Goal: Information Seeking & Learning: Understand process/instructions

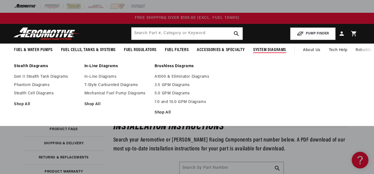
click at [263, 50] on span "System Diagrams" at bounding box center [269, 50] width 33 height 6
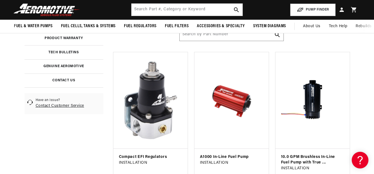
scroll to position [74, 0]
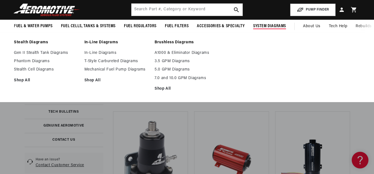
click at [268, 31] on summary "System Diagrams" at bounding box center [269, 26] width 41 height 13
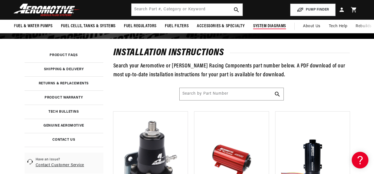
click at [267, 24] on span "System Diagrams" at bounding box center [269, 26] width 33 height 6
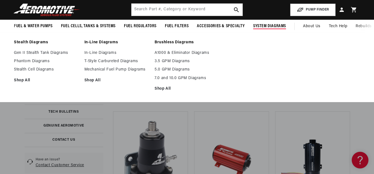
click at [267, 24] on span "System Diagrams" at bounding box center [269, 26] width 33 height 6
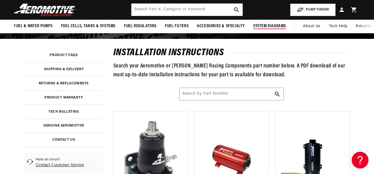
click at [267, 24] on span "System Diagrams" at bounding box center [269, 26] width 33 height 6
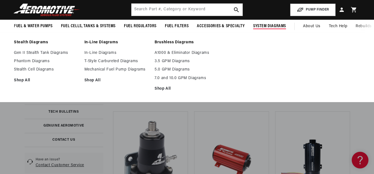
click at [267, 28] on span "System Diagrams" at bounding box center [269, 26] width 33 height 6
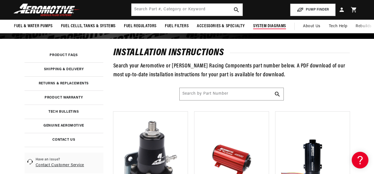
click at [269, 26] on span "System Diagrams" at bounding box center [269, 26] width 33 height 6
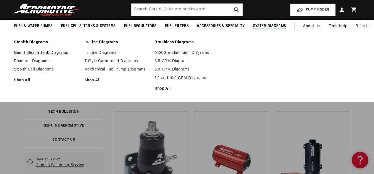
click at [54, 51] on link "Gen II Stealth Tank Diagrams" at bounding box center [46, 53] width 65 height 5
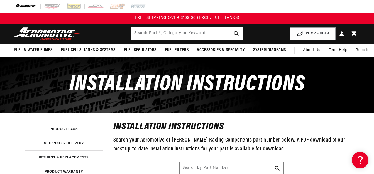
scroll to position [0, 1]
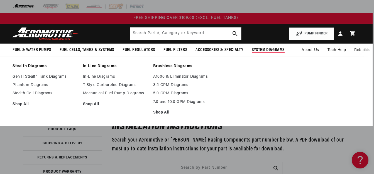
click at [263, 48] on span "System Diagrams" at bounding box center [268, 50] width 33 height 6
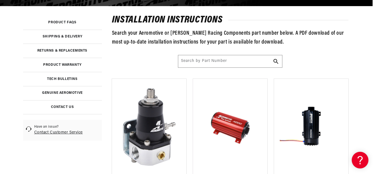
scroll to position [109, 1]
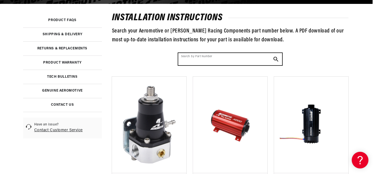
click at [216, 58] on input "Search by Part Number" at bounding box center [230, 59] width 104 height 12
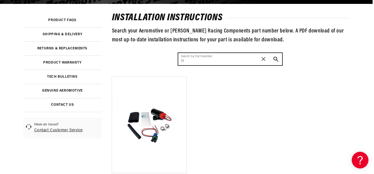
type input "1"
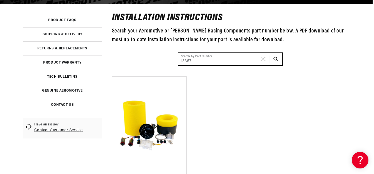
scroll to position [262, 1]
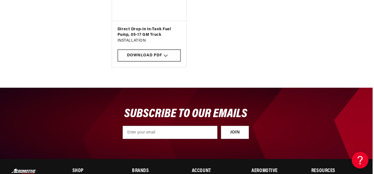
type input "18357"
click at [160, 56] on div "Download PDF" at bounding box center [148, 56] width 63 height 13
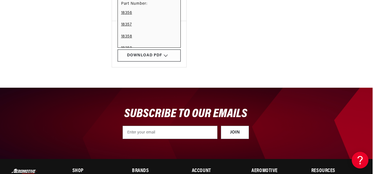
click at [142, 12] on link "18356" at bounding box center [149, 13] width 56 height 12
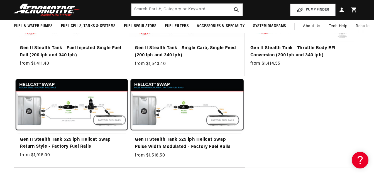
scroll to position [230, 0]
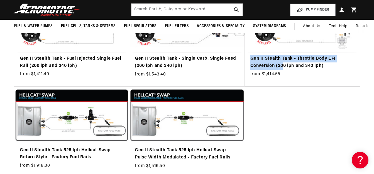
drag, startPoint x: 364, startPoint y: 59, endPoint x: 361, endPoint y: 41, distance: 18.8
click at [361, 41] on div "Load Previous Products Gen II Stealth Tank - Carbureted Two Stage Nitrous (200 …" at bounding box center [187, 41] width 374 height 276
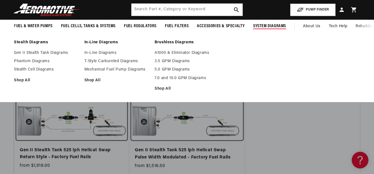
click at [274, 27] on span "System Diagrams" at bounding box center [269, 26] width 33 height 6
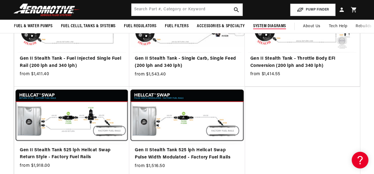
click at [274, 27] on span "System Diagrams" at bounding box center [269, 26] width 33 height 6
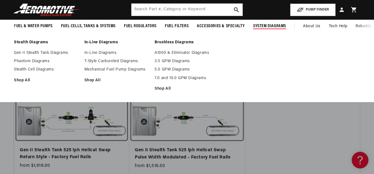
click at [274, 27] on span "System Diagrams" at bounding box center [269, 26] width 33 height 6
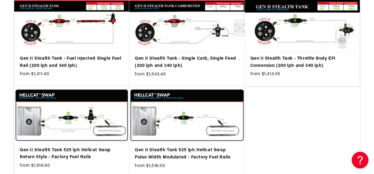
scroll to position [383, 0]
